Goal: Task Accomplishment & Management: Complete application form

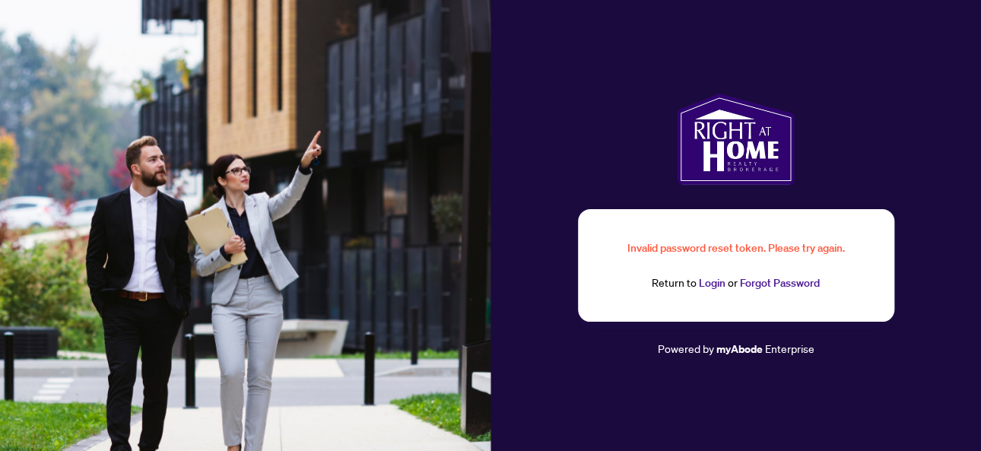
click at [687, 282] on div "Return to Login or Forgot Password" at bounding box center [735, 283] width 243 height 17
click at [707, 282] on link "Login" at bounding box center [712, 283] width 27 height 14
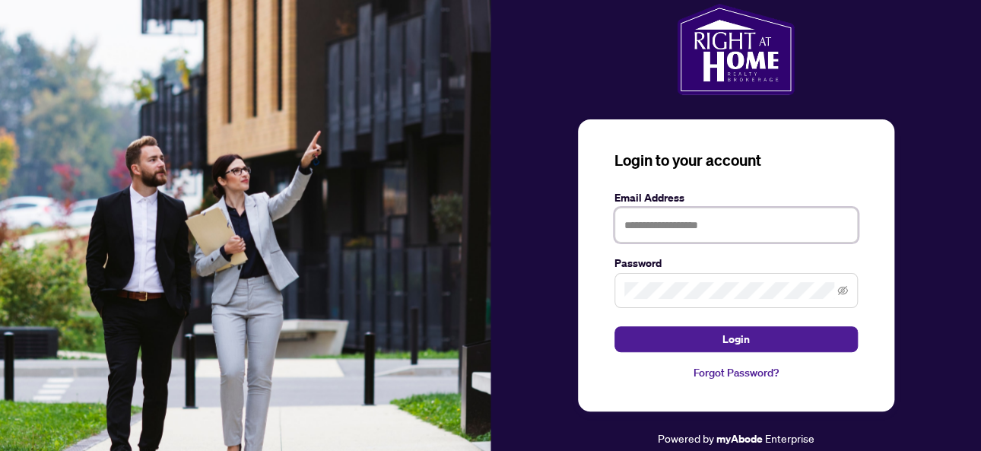
click at [677, 230] on input "text" at bounding box center [735, 225] width 243 height 35
type input "**********"
click at [614, 326] on button "Login" at bounding box center [735, 339] width 243 height 26
click at [597, 301] on div "**********" at bounding box center [736, 265] width 316 height 292
click at [614, 326] on button "Login" at bounding box center [735, 339] width 243 height 26
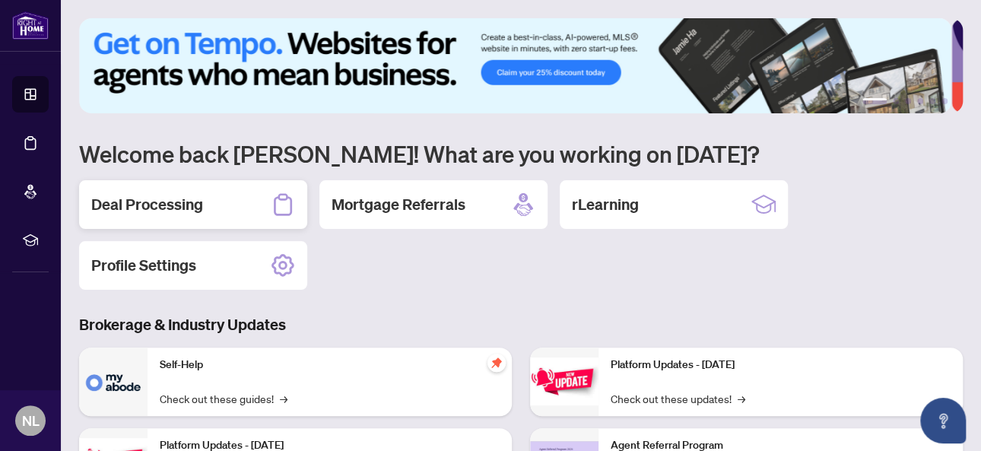
click at [171, 195] on h2 "Deal Processing" at bounding box center [147, 204] width 112 height 21
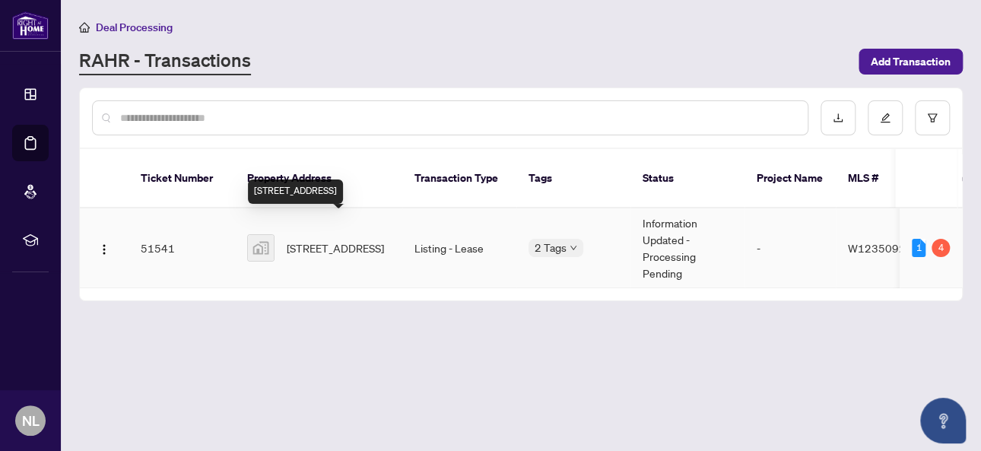
click at [335, 240] on span "[STREET_ADDRESS]" at bounding box center [335, 248] width 97 height 17
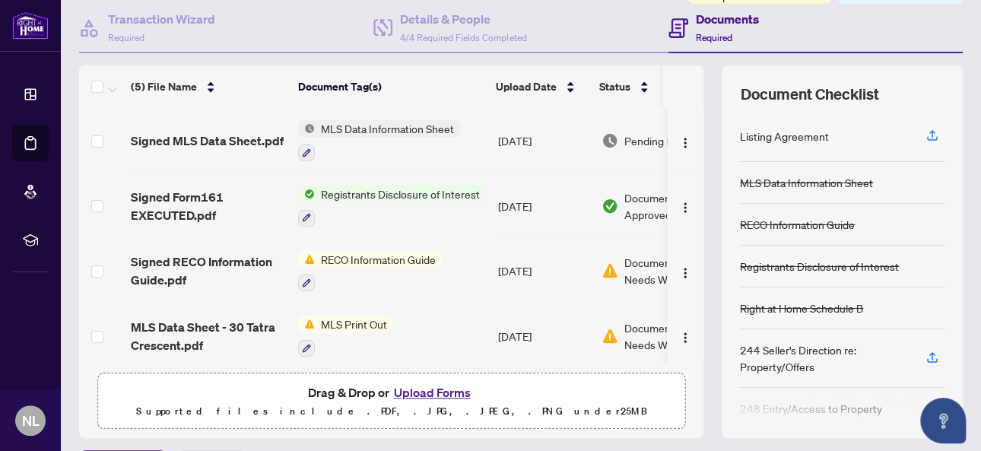
scroll to position [108, 0]
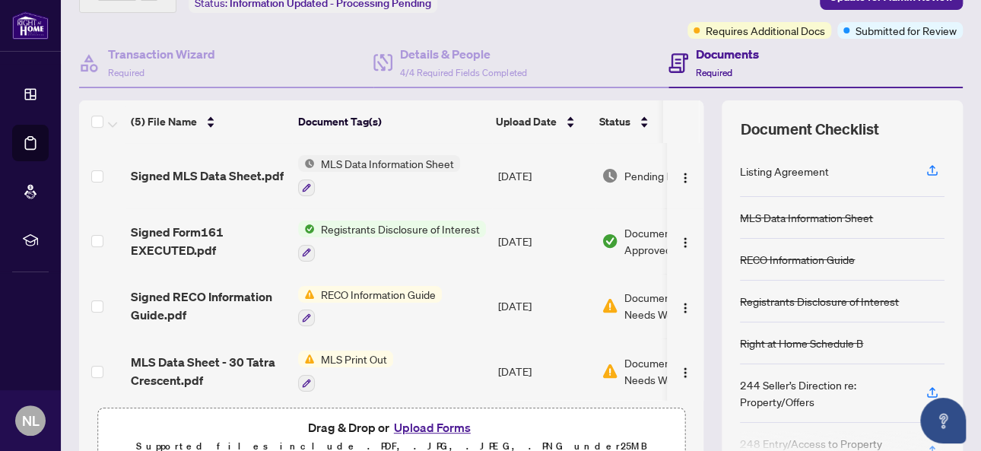
click at [704, 62] on div "Documents Required" at bounding box center [727, 63] width 63 height 36
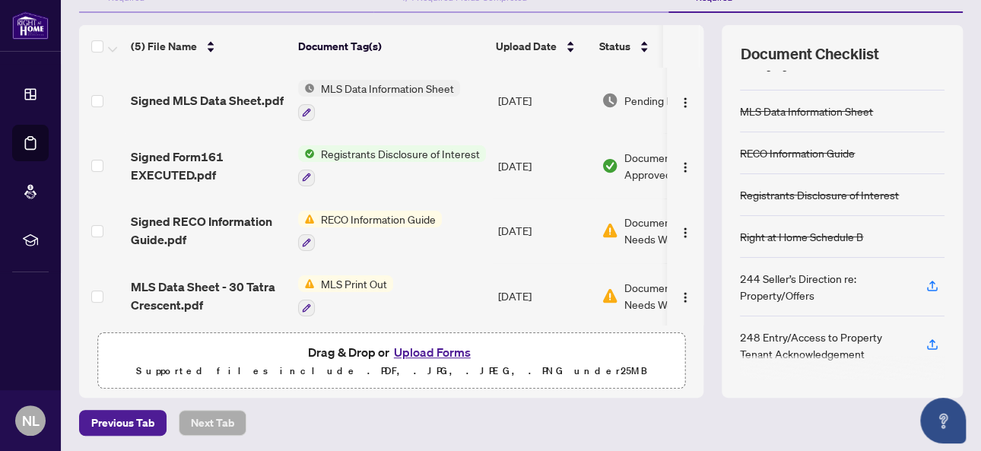
scroll to position [184, 0]
click at [324, 352] on span "Drag & Drop or Upload Forms" at bounding box center [391, 351] width 167 height 20
click at [362, 347] on span "Drag & Drop or Upload Forms" at bounding box center [391, 351] width 167 height 20
click at [381, 348] on span "Drag & Drop or Upload Forms" at bounding box center [391, 351] width 167 height 20
click at [410, 344] on button "Upload Forms" at bounding box center [432, 351] width 86 height 20
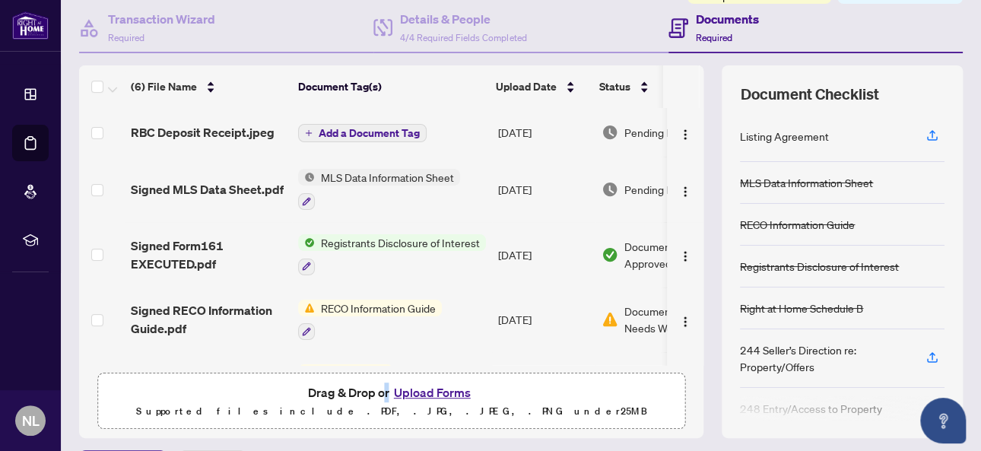
scroll to position [108, 0]
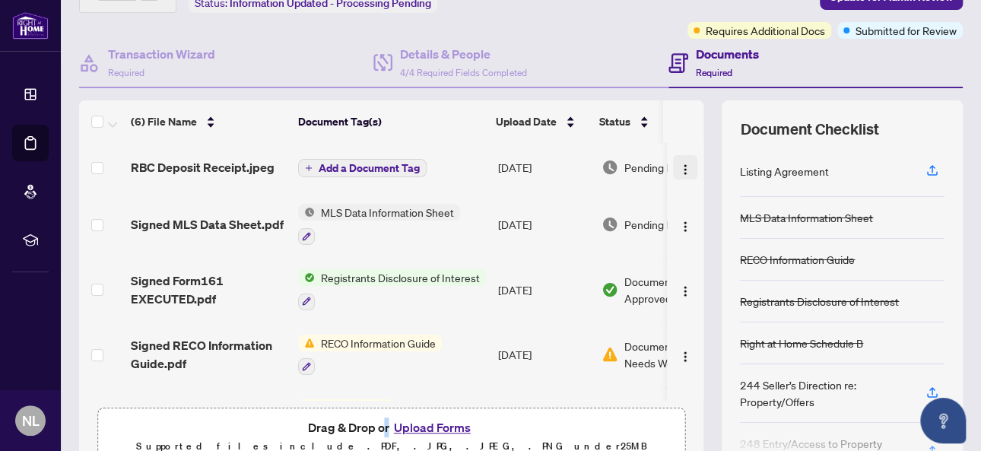
click at [679, 163] on img "button" at bounding box center [685, 169] width 12 height 12
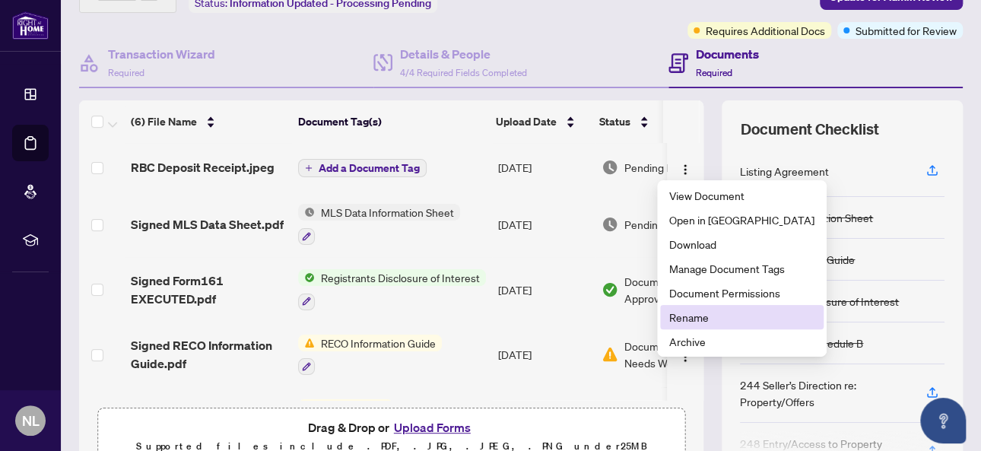
click at [689, 316] on span "Rename" at bounding box center [741, 317] width 145 height 17
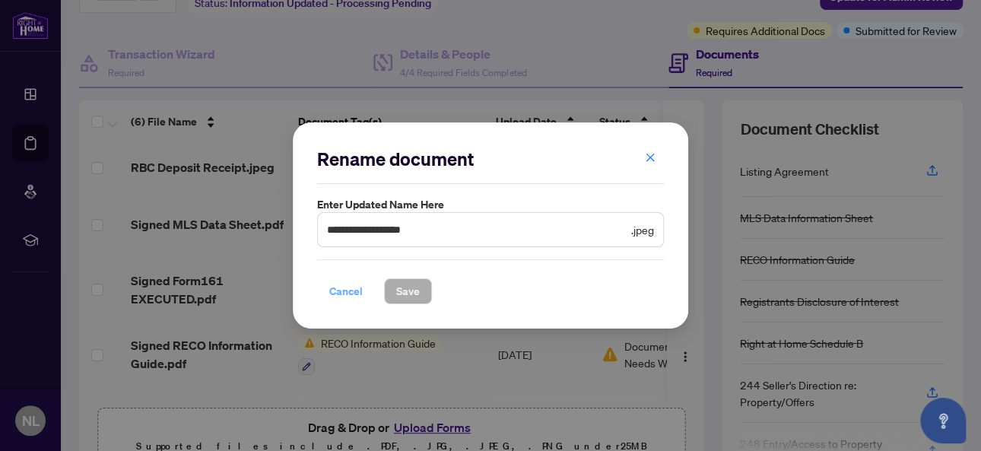
click at [322, 290] on button "Cancel" at bounding box center [346, 291] width 58 height 26
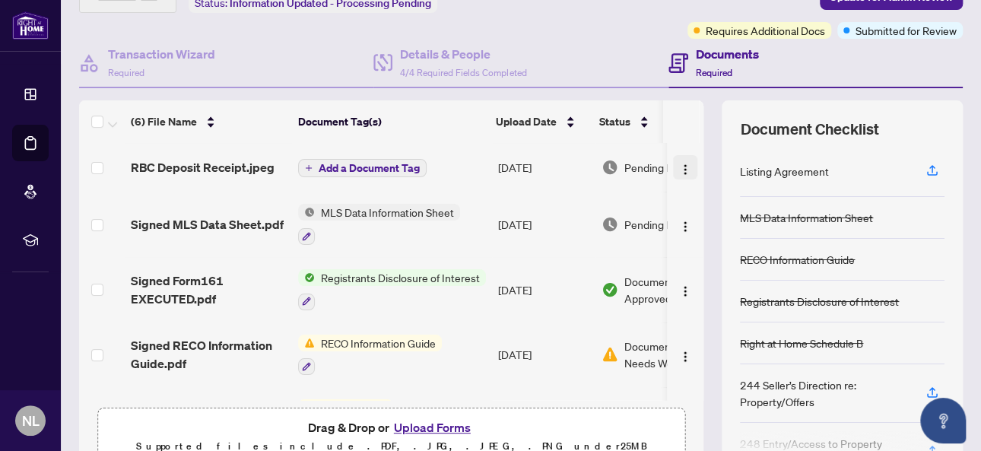
click at [679, 163] on img "button" at bounding box center [685, 169] width 12 height 12
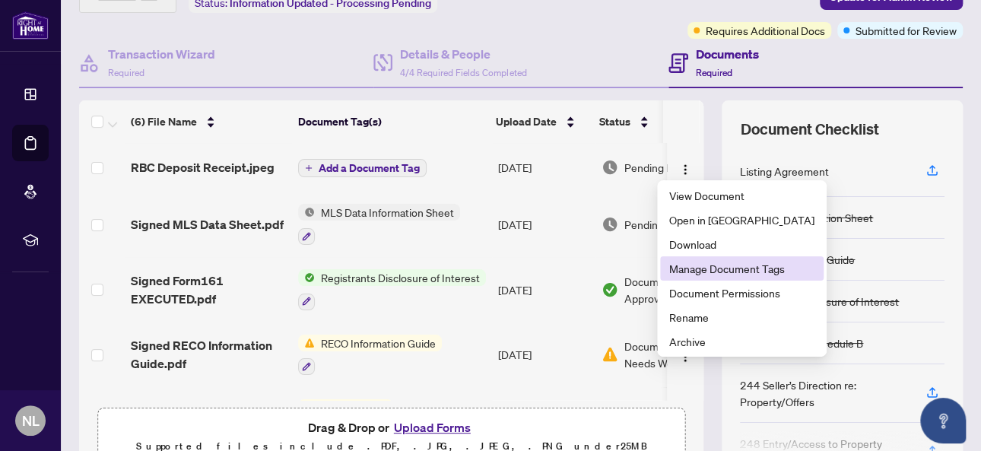
click at [701, 266] on span "Manage Document Tags" at bounding box center [741, 268] width 145 height 17
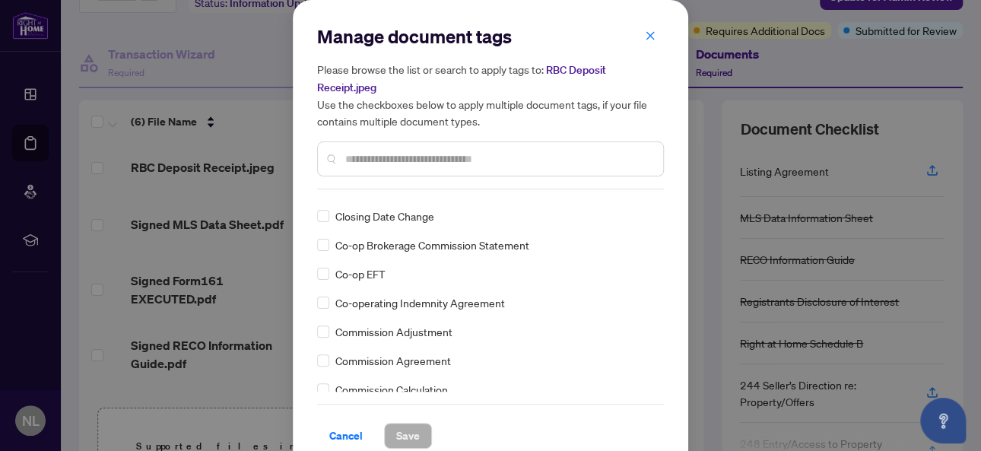
scroll to position [684, 0]
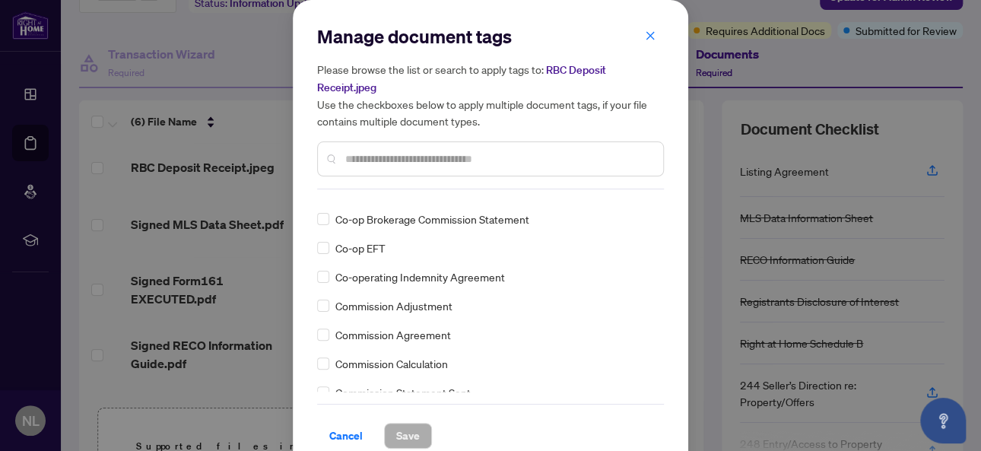
click at [430, 157] on input "text" at bounding box center [498, 159] width 306 height 17
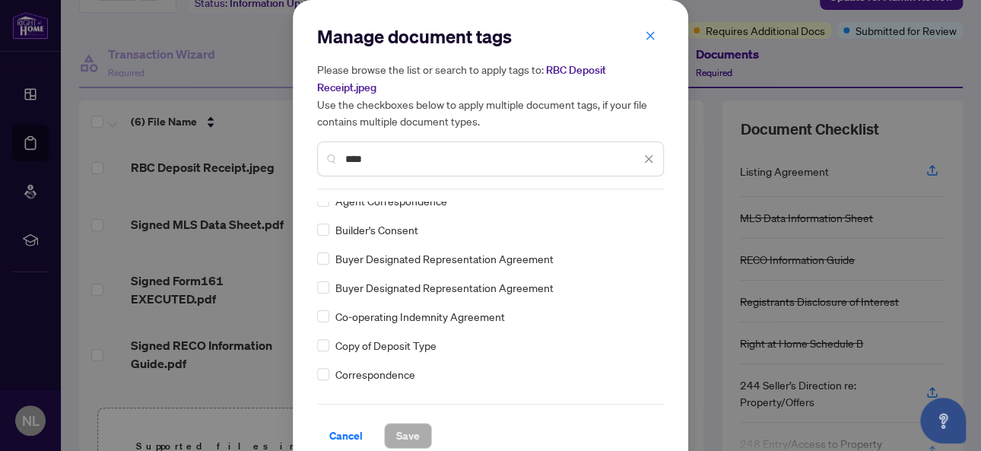
scroll to position [0, 0]
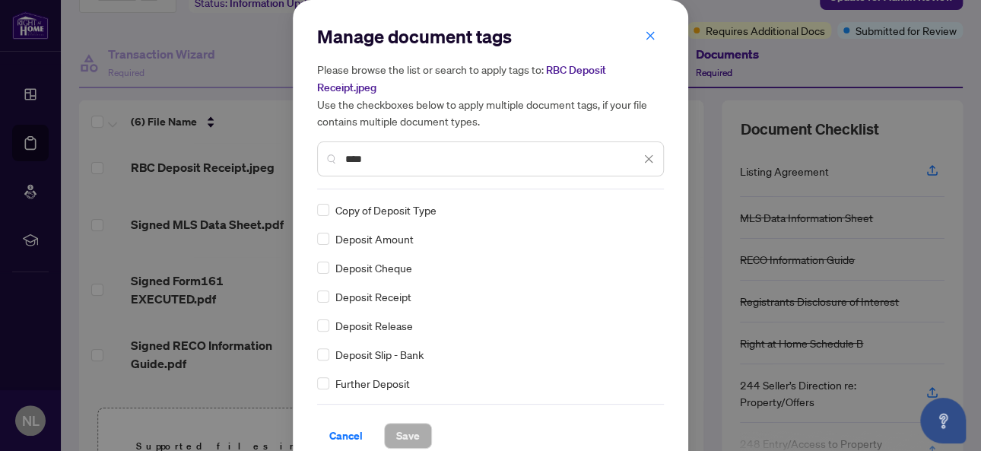
type input "****"
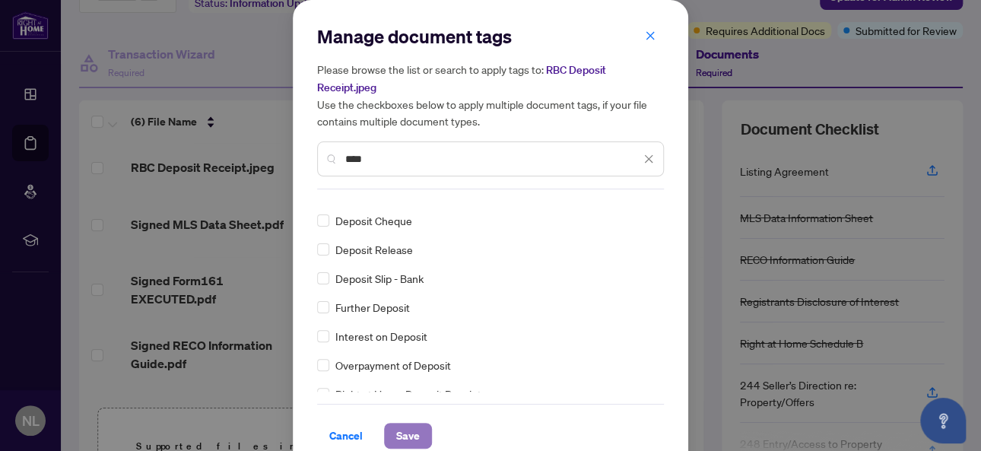
click at [402, 428] on span "Save" at bounding box center [408, 436] width 24 height 24
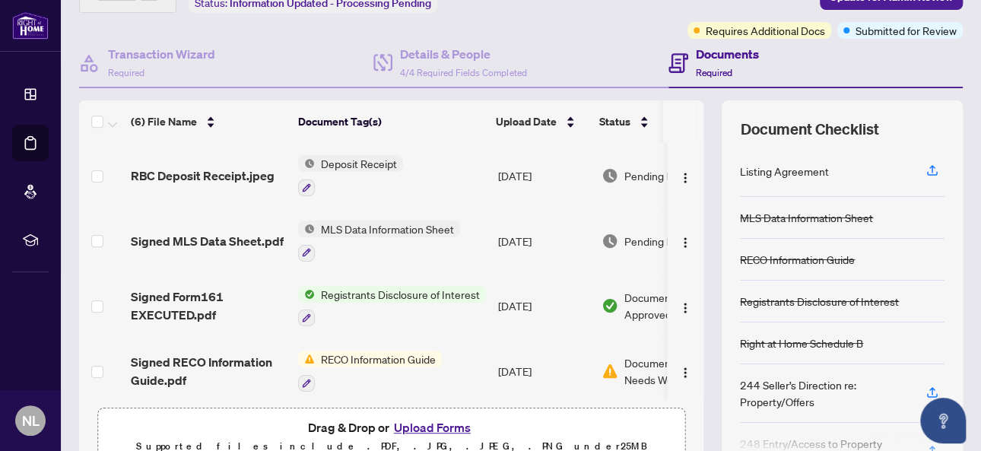
click at [447, 427] on button "Upload Forms" at bounding box center [432, 427] width 86 height 20
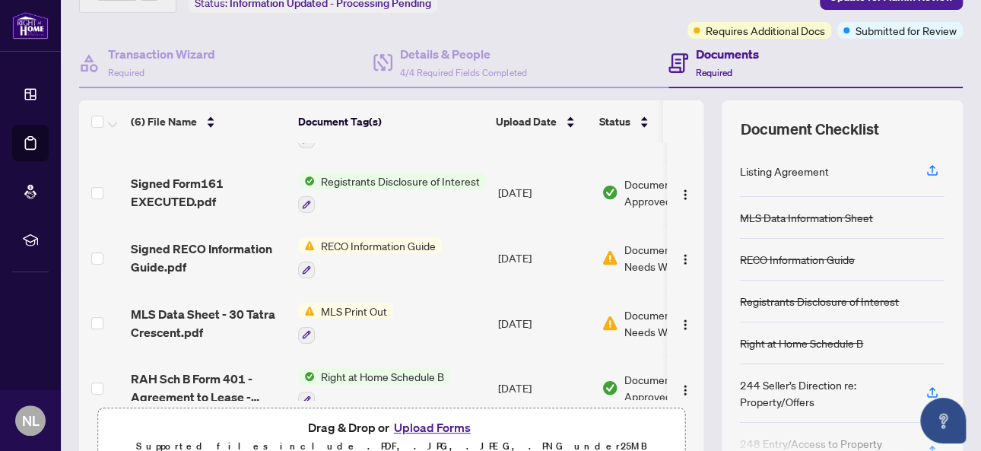
scroll to position [132, 0]
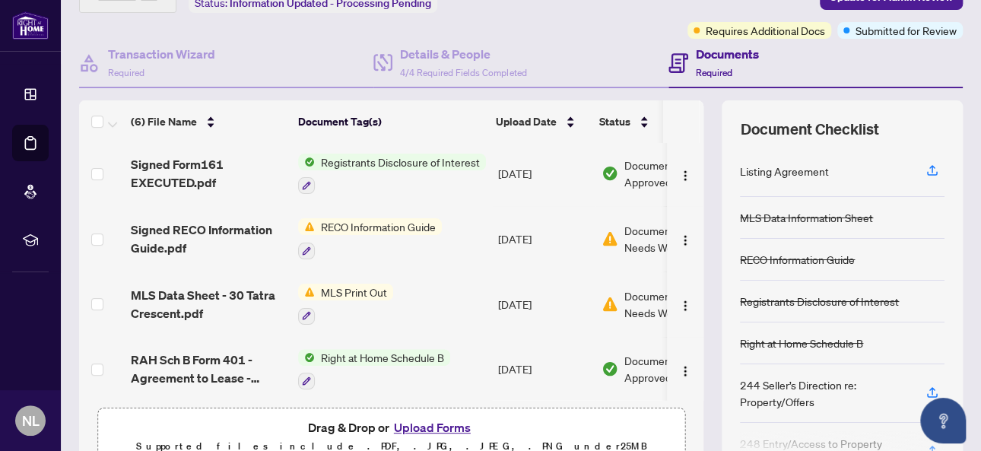
click at [423, 425] on button "Upload Forms" at bounding box center [432, 427] width 86 height 20
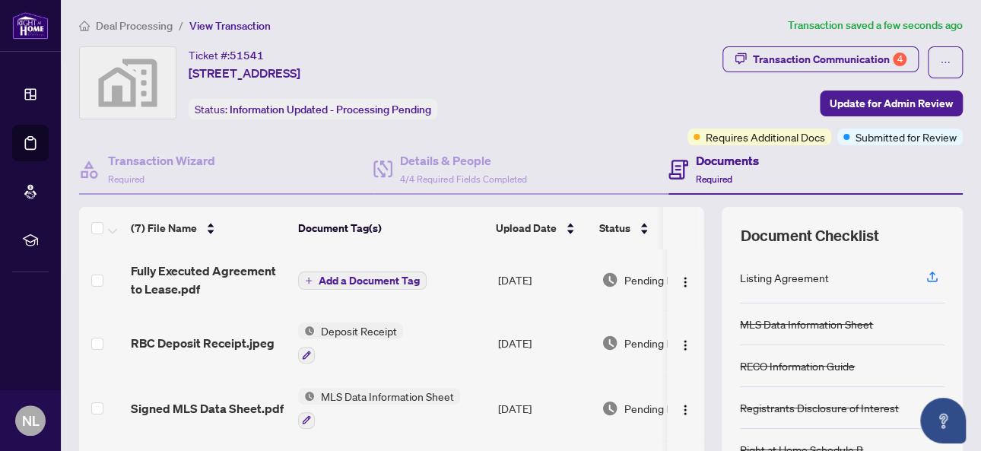
scroll to position [0, 0]
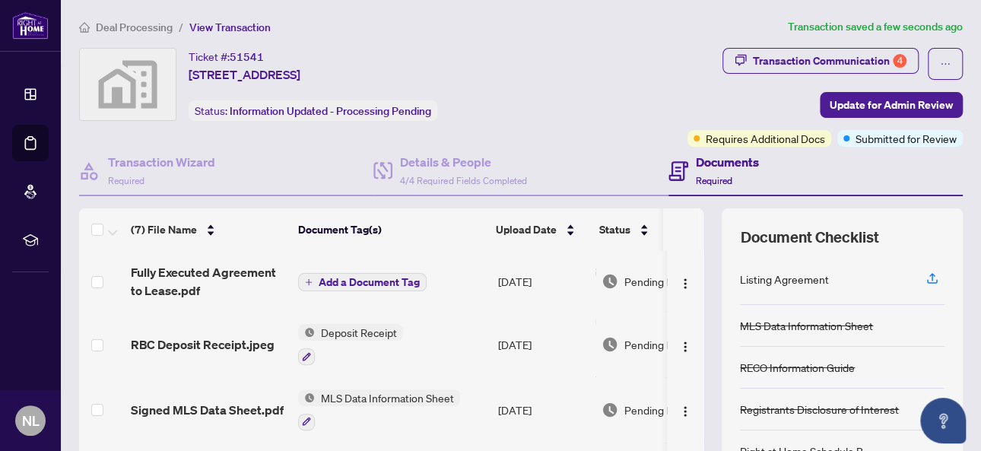
click at [386, 277] on span "Add a Document Tag" at bounding box center [369, 282] width 101 height 11
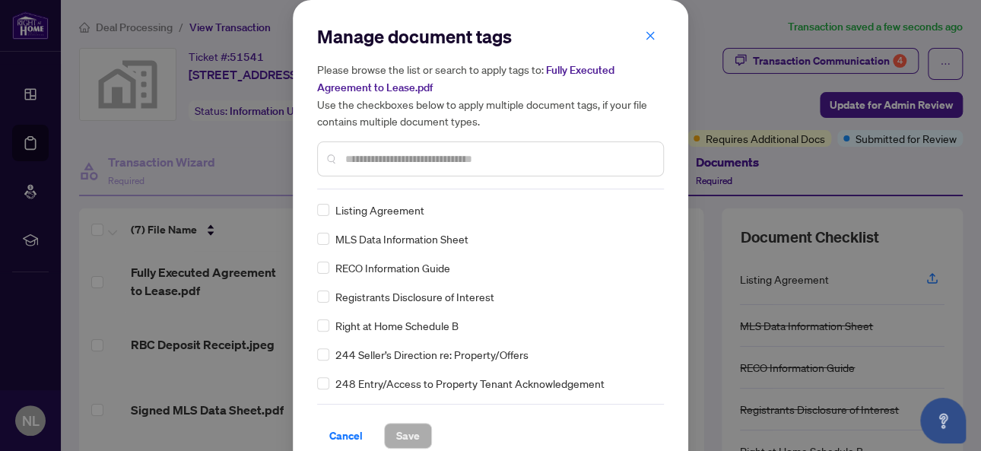
click at [400, 164] on input "text" at bounding box center [498, 159] width 306 height 17
type input "*****"
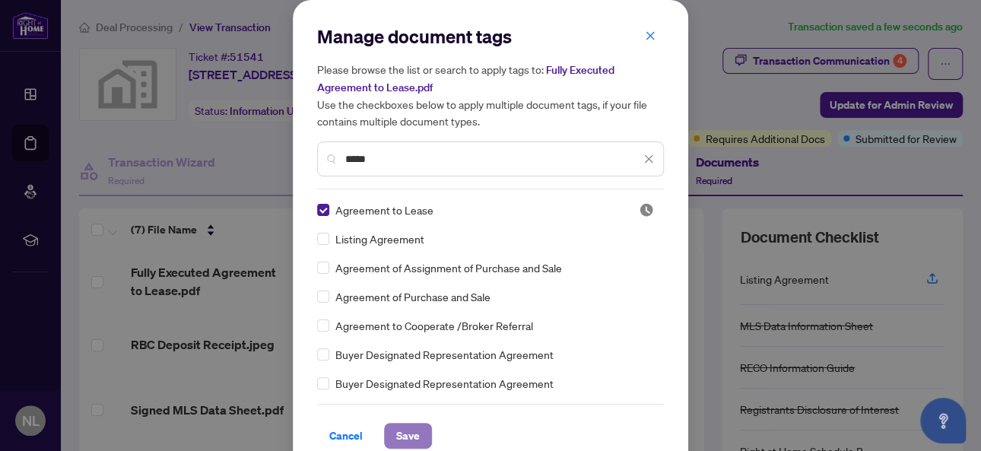
click at [396, 432] on span "Save" at bounding box center [408, 436] width 24 height 24
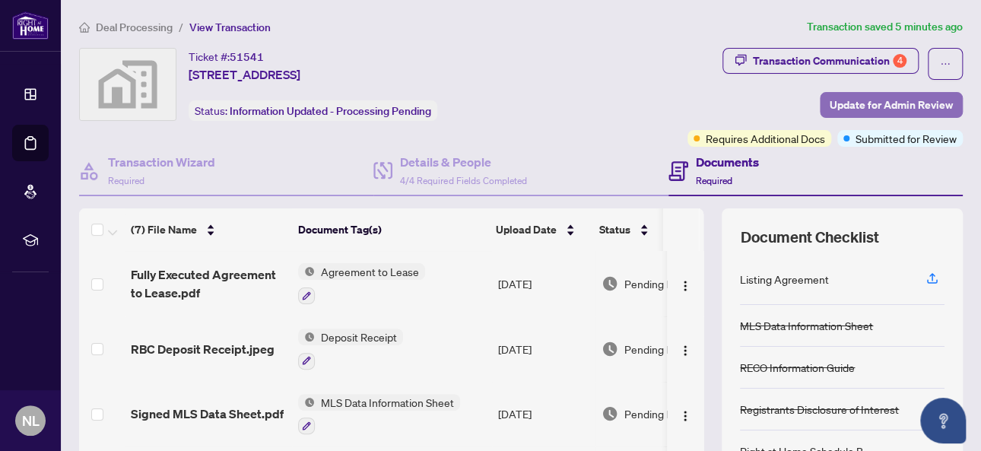
click at [836, 102] on span "Update for Admin Review" at bounding box center [891, 105] width 123 height 24
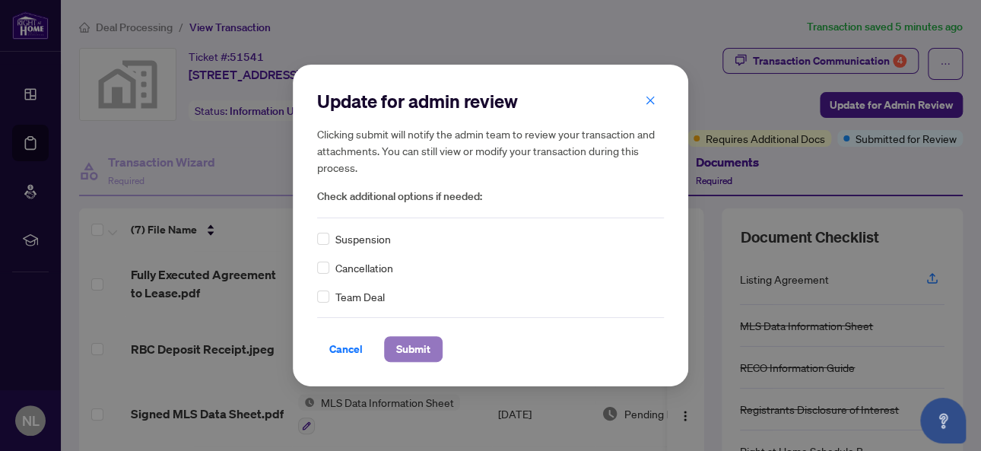
click at [417, 348] on span "Submit" at bounding box center [413, 349] width 34 height 24
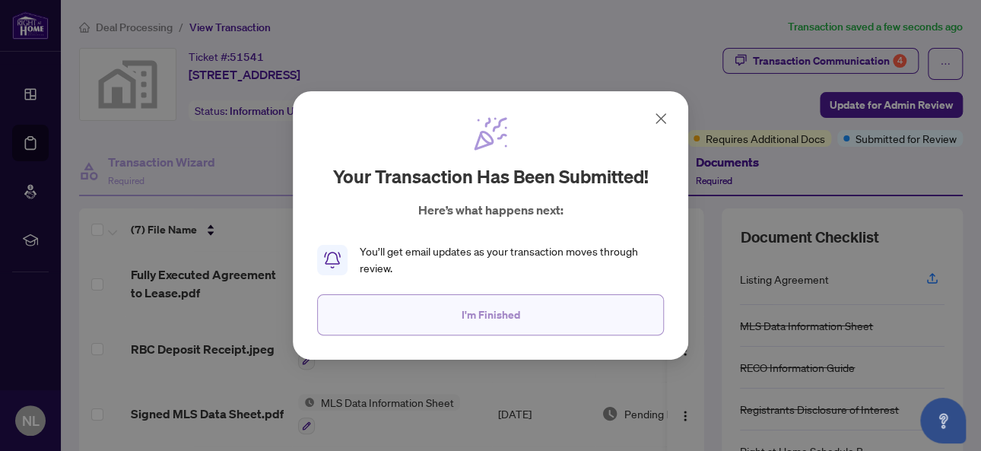
click at [458, 316] on button "I'm Finished" at bounding box center [490, 314] width 347 height 41
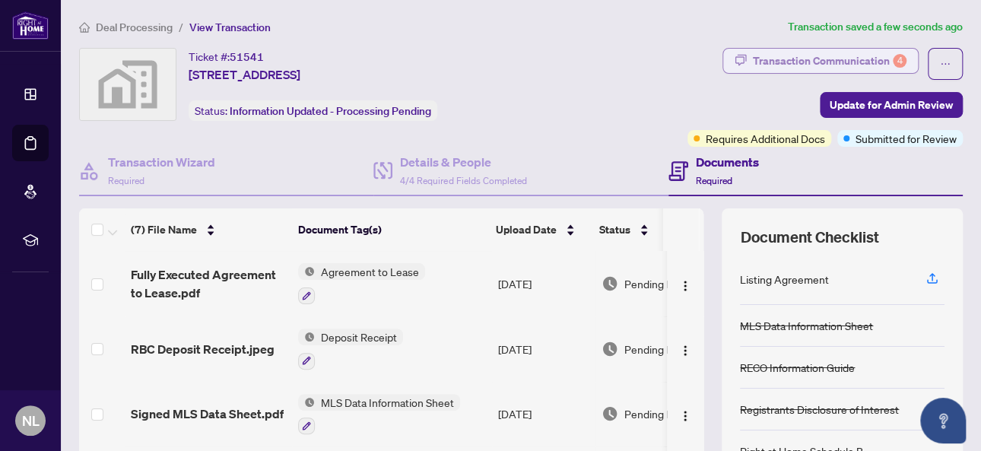
click at [836, 56] on div "Transaction Communication 4" at bounding box center [830, 61] width 154 height 24
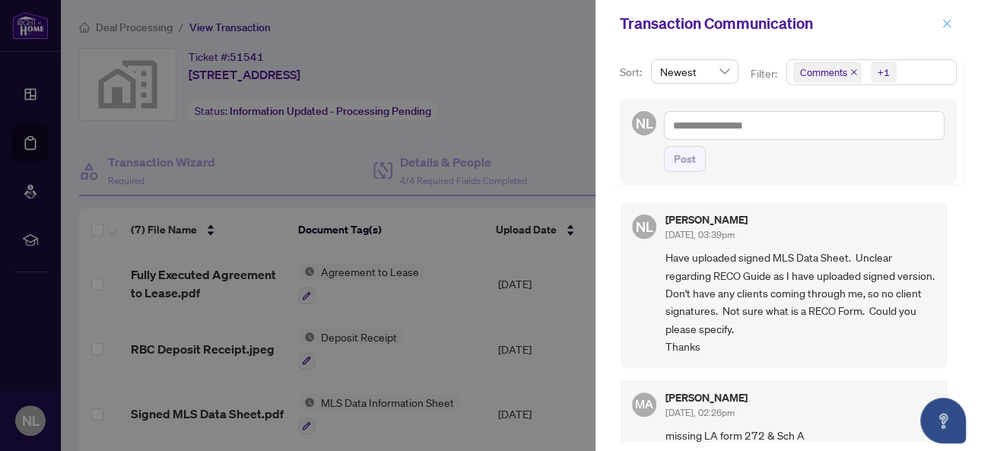
click at [949, 29] on span "button" at bounding box center [946, 23] width 11 height 24
